Goal: Find specific page/section: Find specific page/section

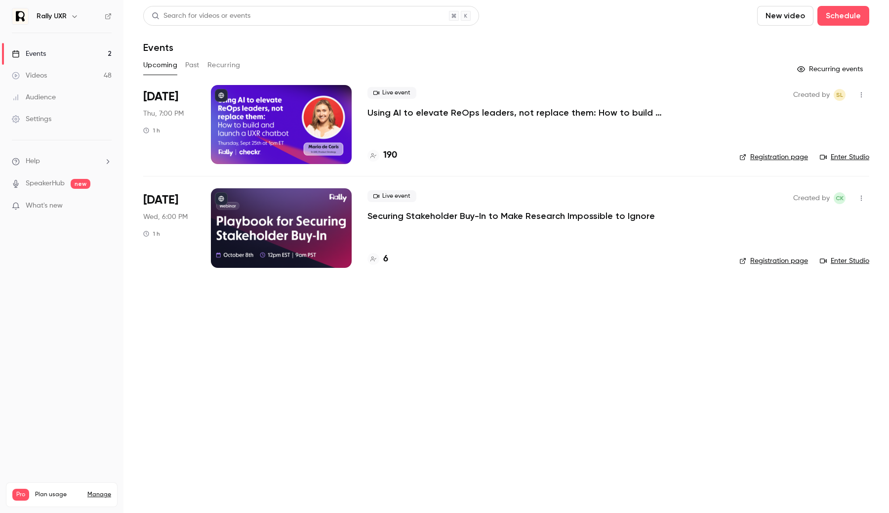
click at [83, 73] on link "Videos 48" at bounding box center [62, 76] width 124 height 22
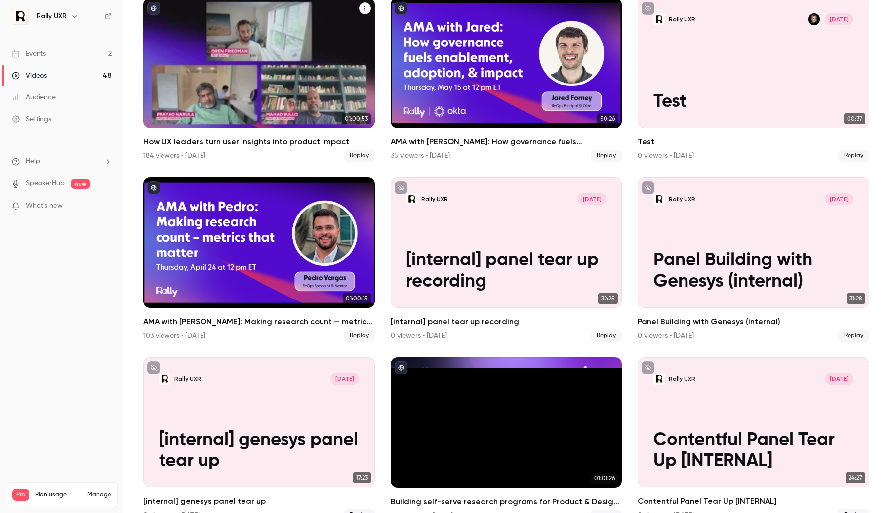
scroll to position [269, 0]
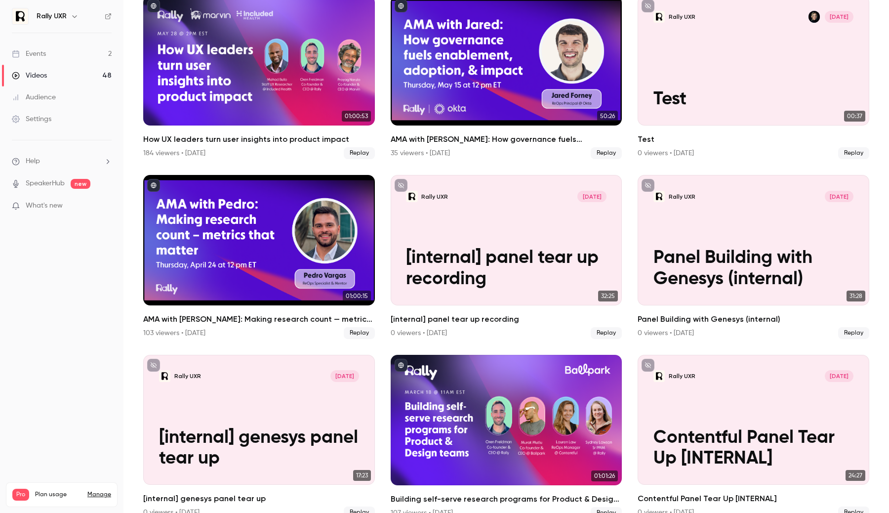
click at [73, 72] on link "Videos 48" at bounding box center [62, 76] width 124 height 22
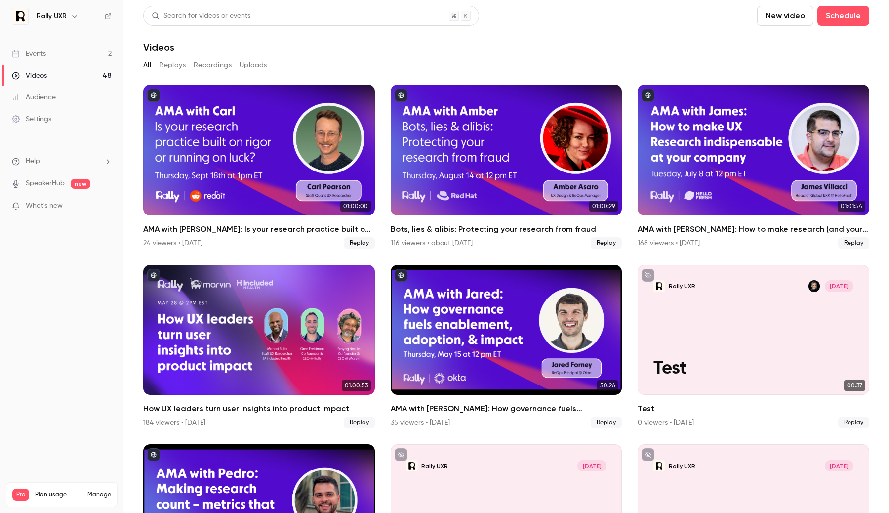
click at [71, 98] on link "Audience" at bounding box center [62, 97] width 124 height 22
